Goal: Task Accomplishment & Management: Manage account settings

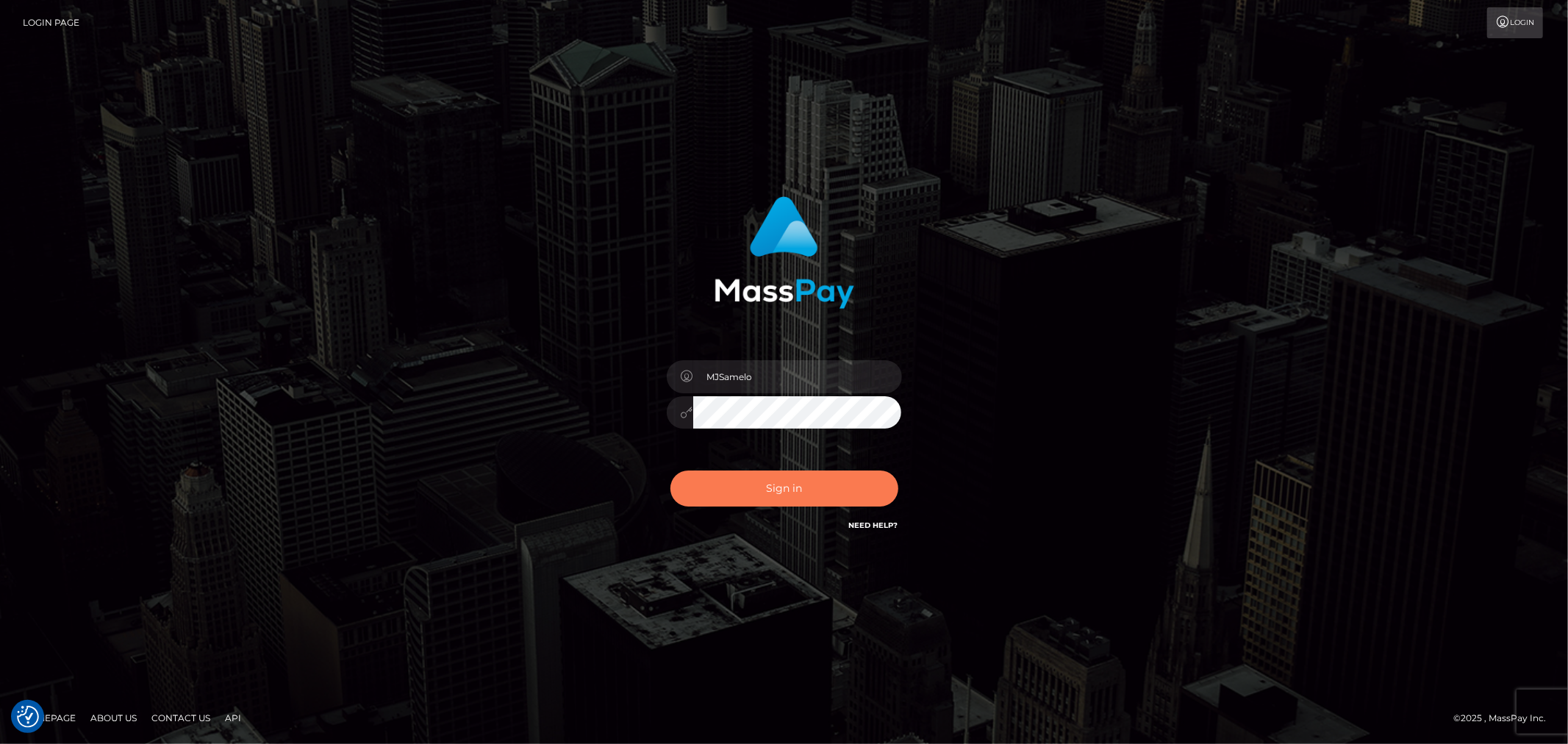
click at [783, 495] on button "Sign in" at bounding box center [784, 488] width 228 height 36
type input "MJSamelo"
click at [809, 489] on button "Sign in" at bounding box center [784, 488] width 228 height 36
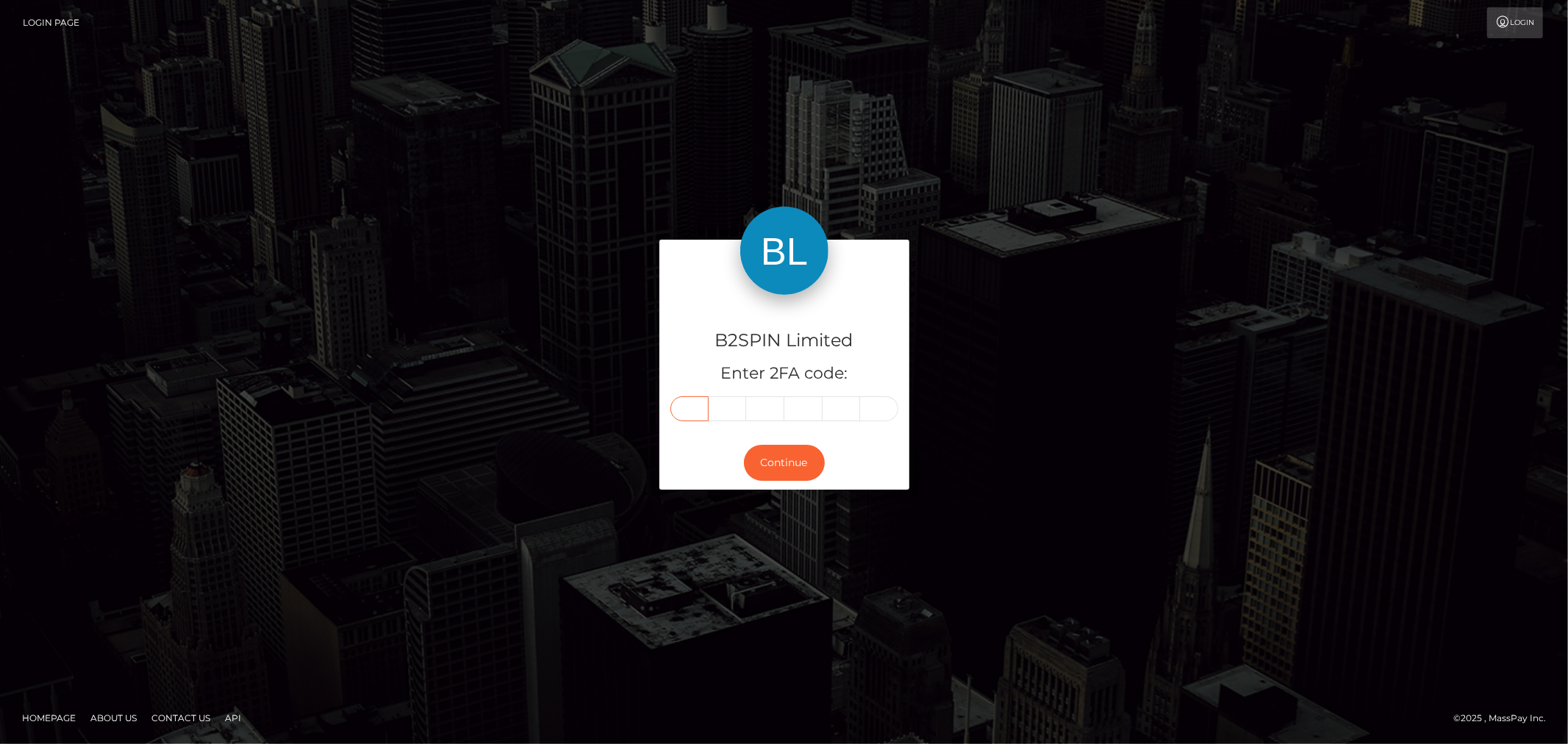
click at [690, 413] on input "text" at bounding box center [690, 409] width 39 height 25
type input "6"
type input "8"
type input "9"
type input "1"
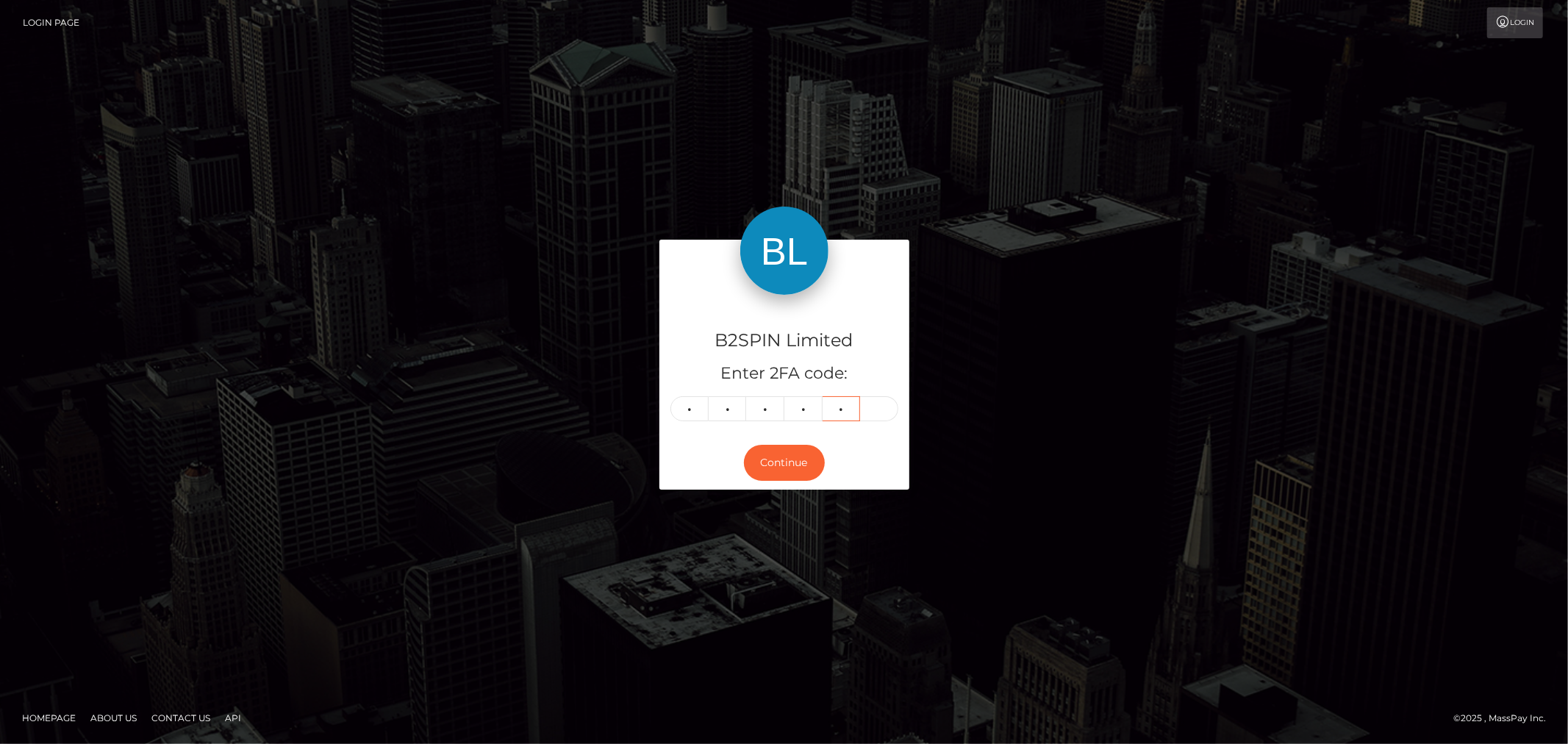
type input "5"
type input "1"
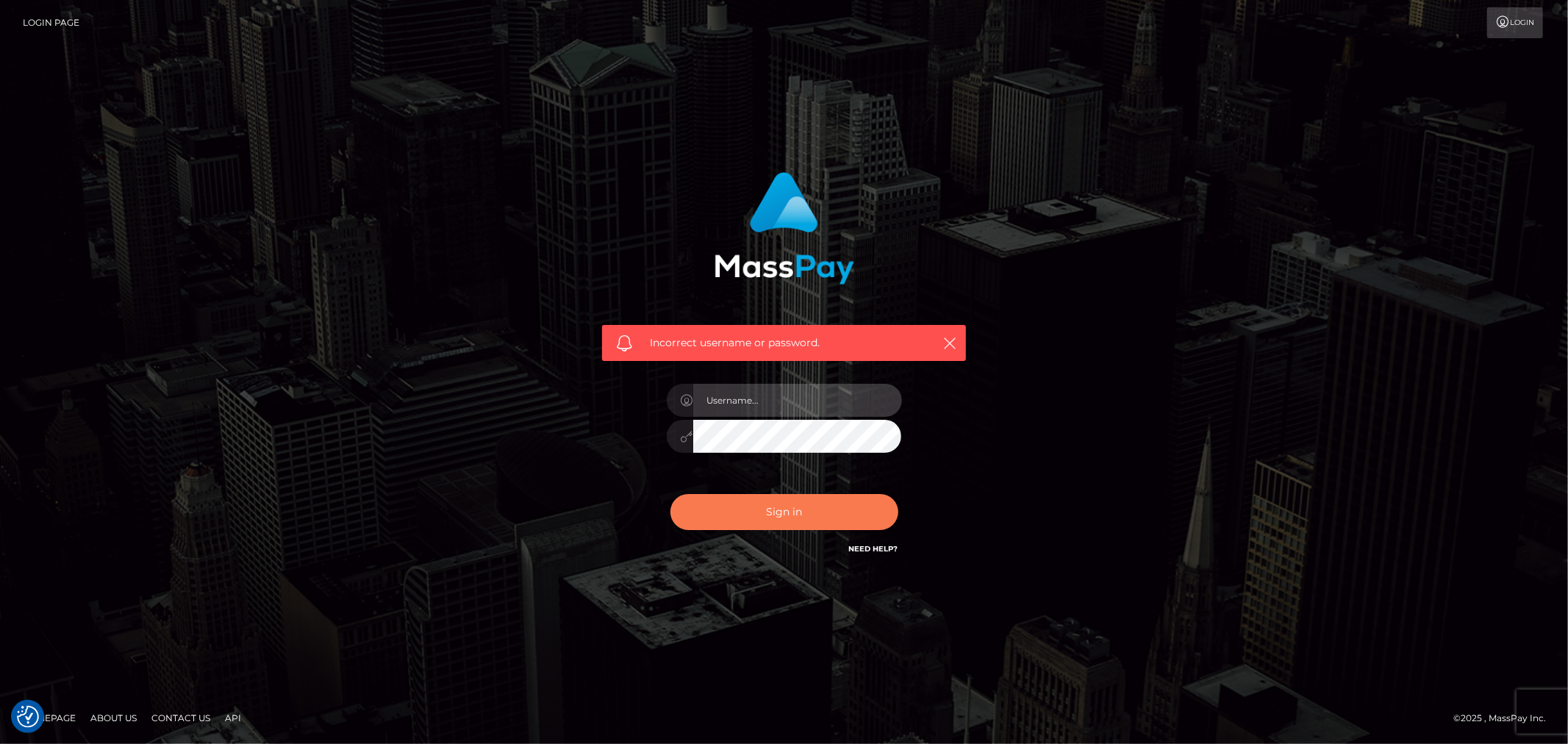
type input "MJSamelo"
click at [755, 494] on button "Sign in" at bounding box center [784, 511] width 228 height 36
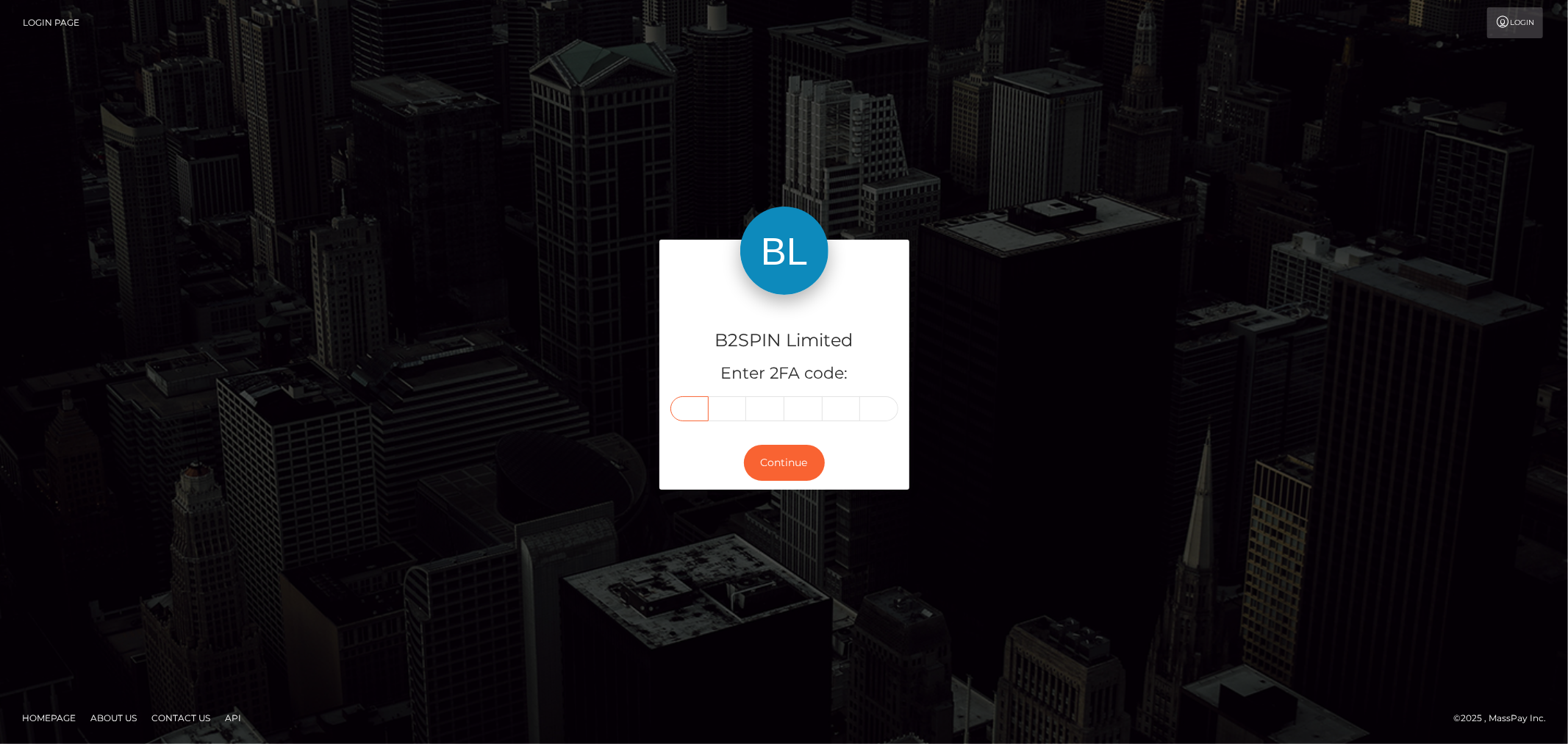
click at [691, 409] on input "text" at bounding box center [690, 409] width 39 height 25
type input "0"
type input "8"
type input "4"
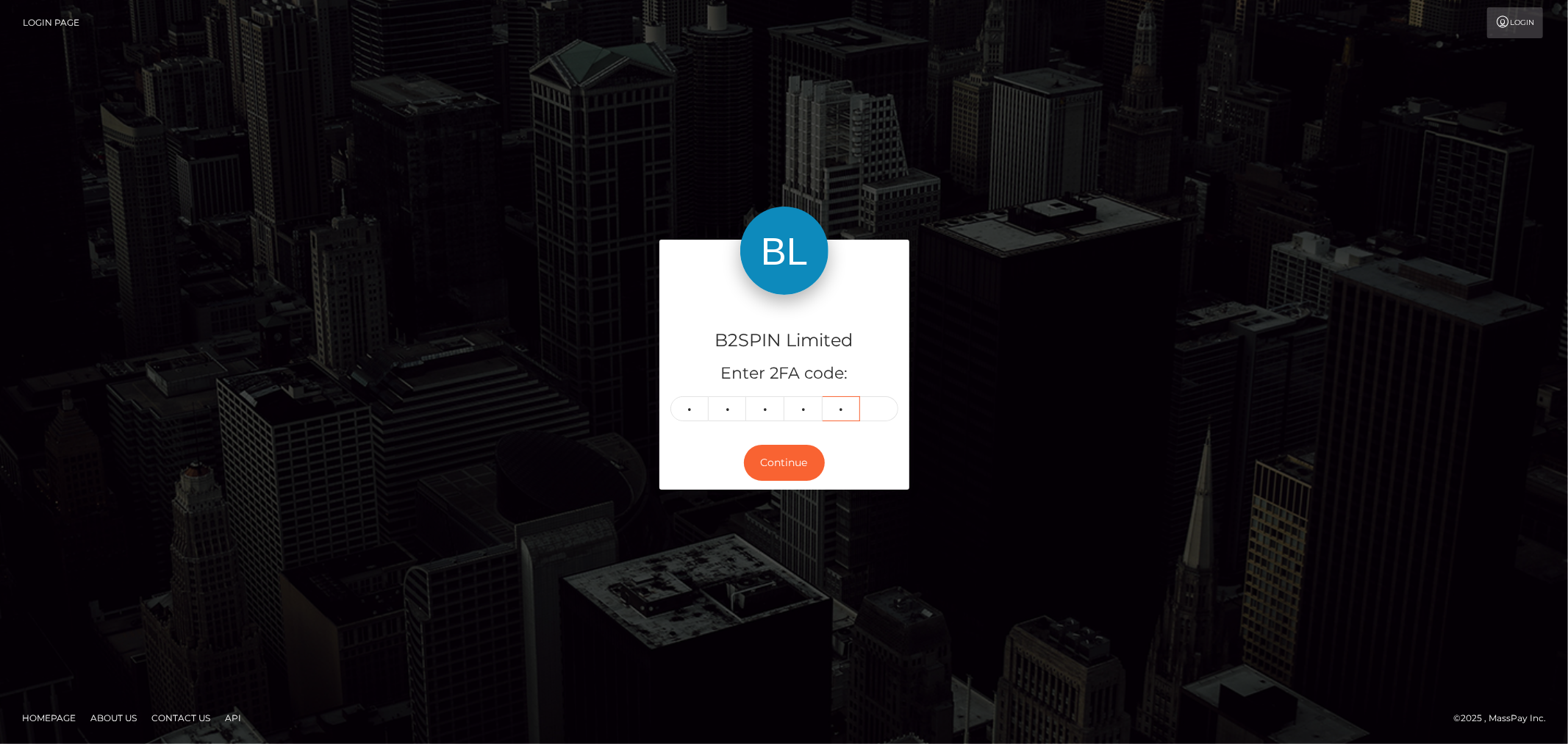
type input "5"
type input "3"
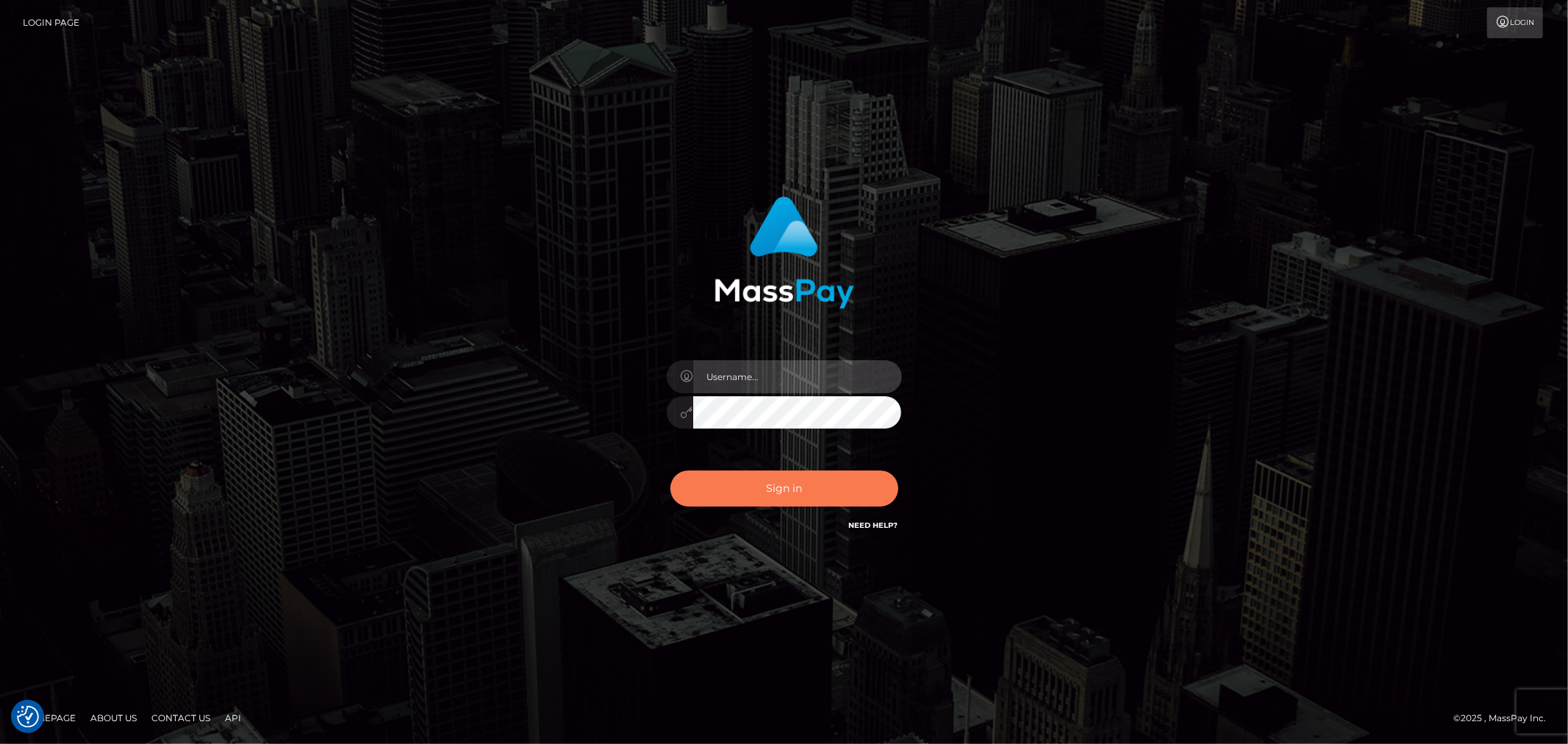
type input "MJSamelo"
click at [792, 486] on button "Sign in" at bounding box center [784, 488] width 228 height 36
